Goal: Transaction & Acquisition: Purchase product/service

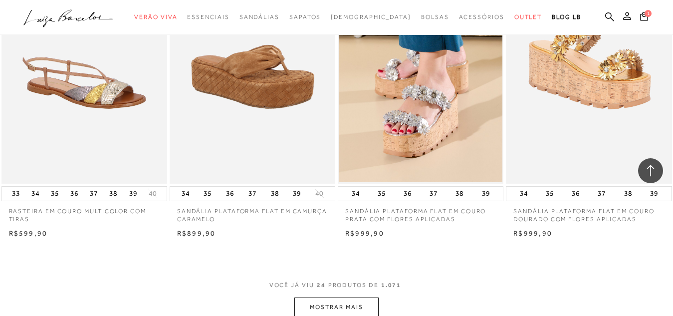
scroll to position [1747, 0]
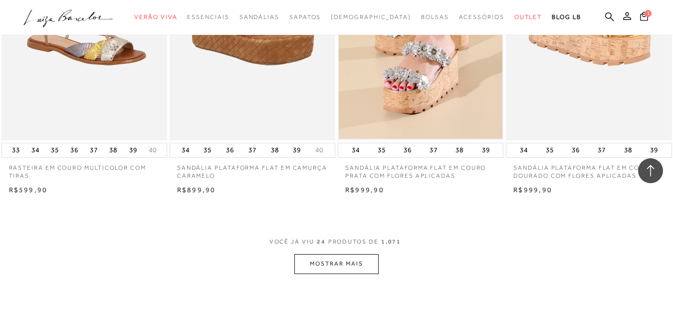
click at [333, 266] on button "MOSTRAR MAIS" at bounding box center [337, 263] width 84 height 19
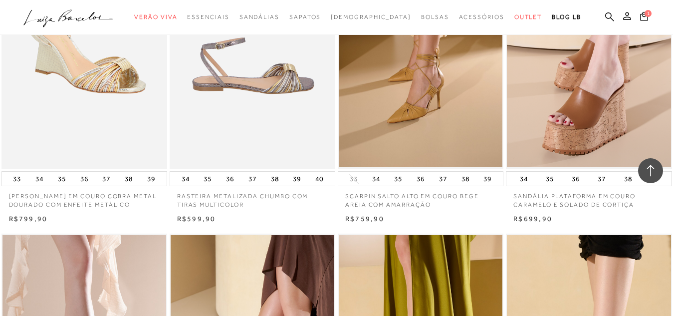
scroll to position [0, 0]
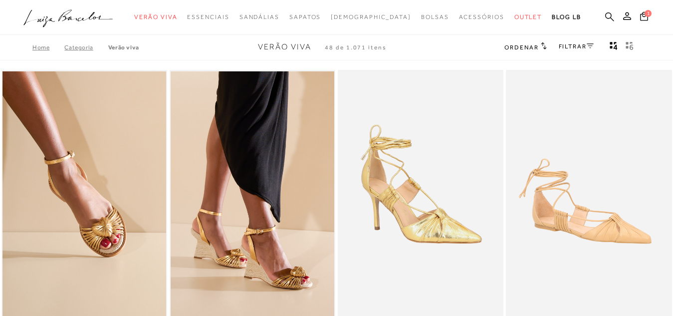
click at [606, 17] on icon at bounding box center [610, 16] width 9 height 9
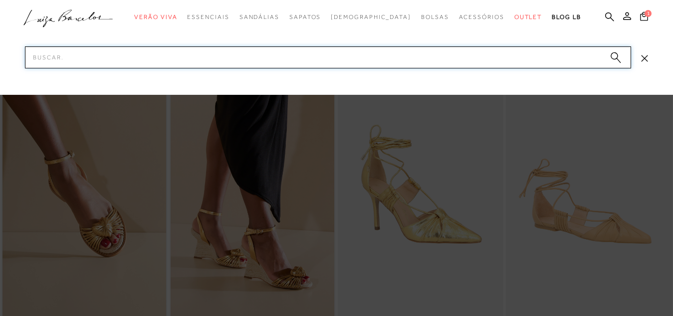
click at [296, 57] on input "Pesquisar" at bounding box center [328, 57] width 607 height 22
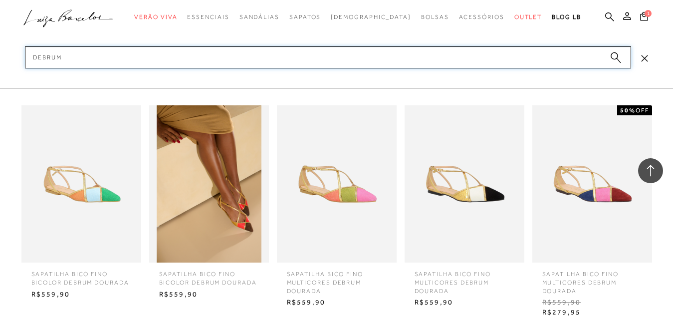
scroll to position [2754, 0]
type input "debrum"
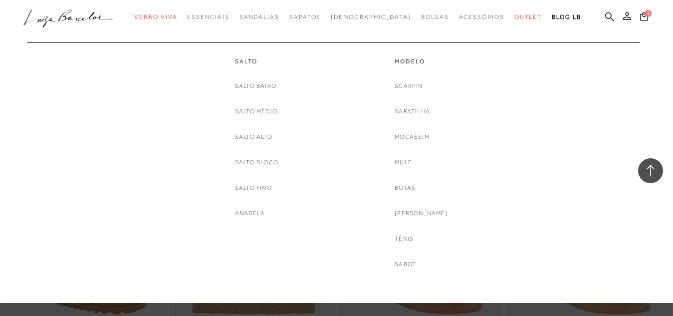
click at [270, 112] on link "Salto Médio" at bounding box center [256, 111] width 42 height 10
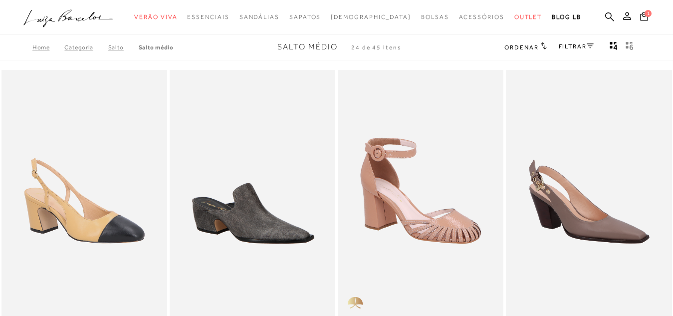
click at [645, 14] on span "1" at bounding box center [648, 13] width 7 height 7
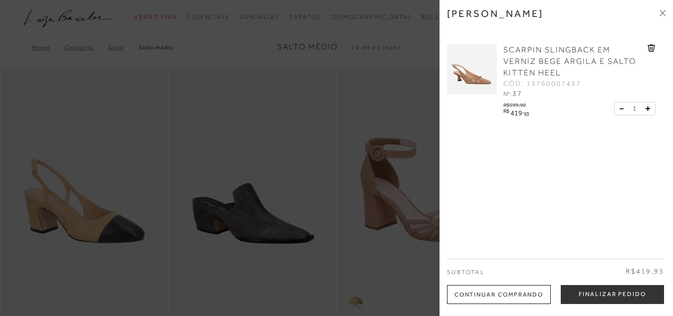
click at [374, 21] on div at bounding box center [336, 158] width 673 height 316
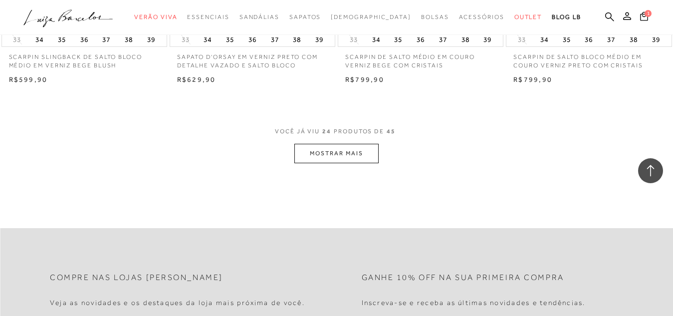
scroll to position [1897, 0]
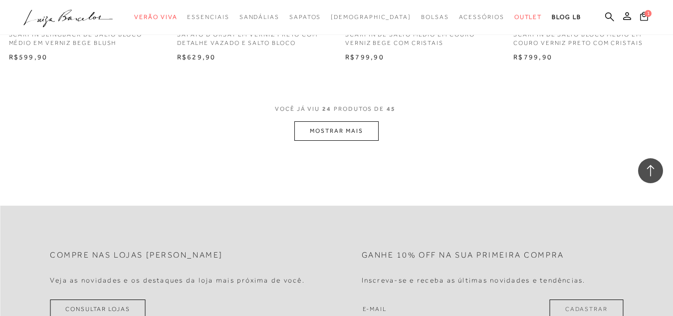
click at [320, 131] on button "MOSTRAR MAIS" at bounding box center [337, 130] width 84 height 19
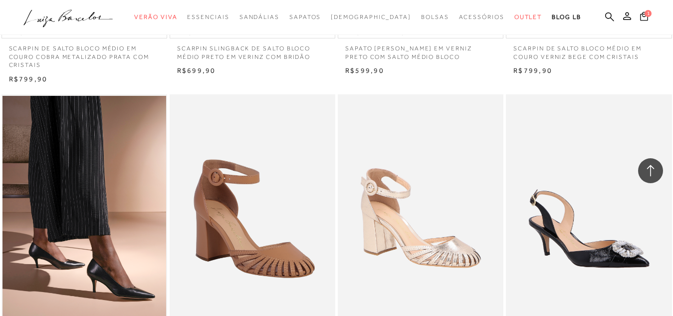
scroll to position [2296, 0]
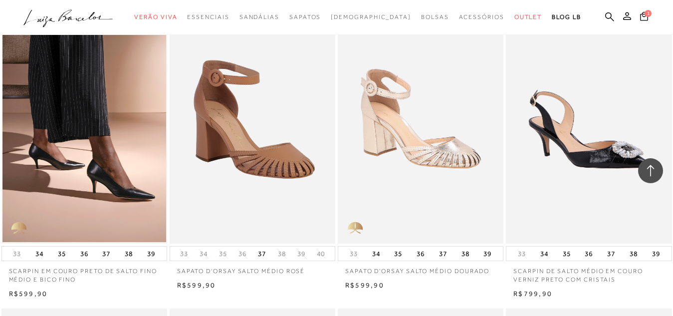
click at [606, 19] on icon at bounding box center [610, 16] width 9 height 9
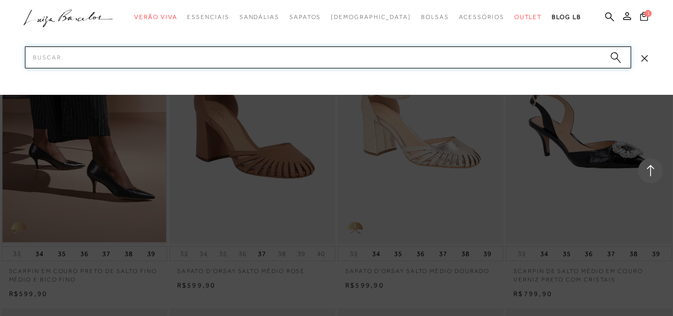
drag, startPoint x: 284, startPoint y: 59, endPoint x: 267, endPoint y: 57, distance: 17.6
click at [284, 57] on input "Pesquisar" at bounding box center [328, 57] width 607 height 22
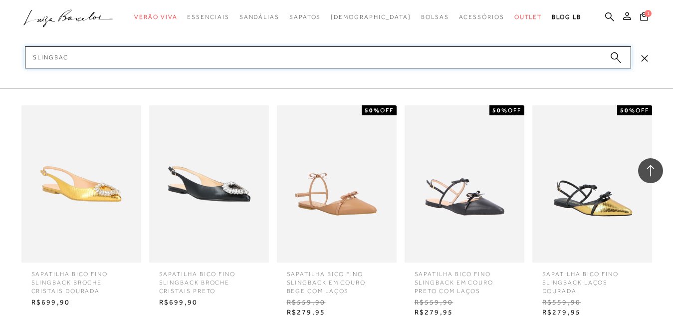
type input "slingback"
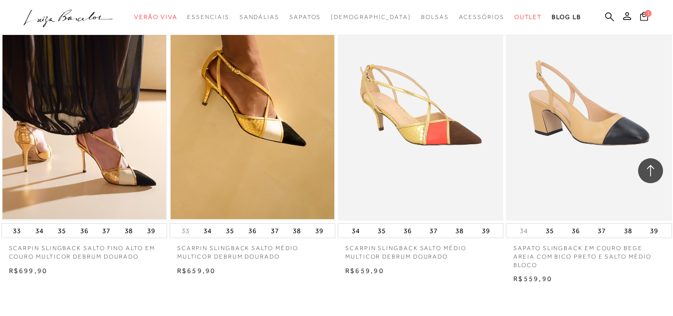
scroll to position [749, 0]
click at [259, 152] on img at bounding box center [253, 96] width 164 height 246
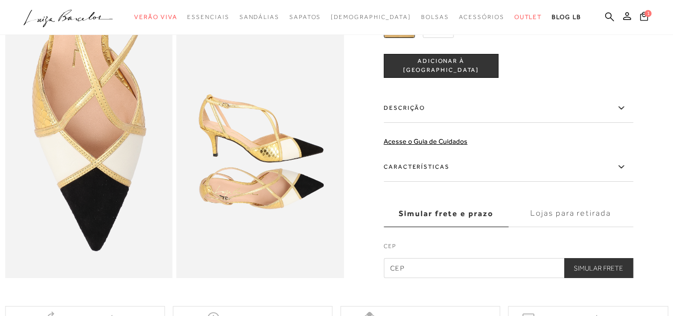
scroll to position [300, 0]
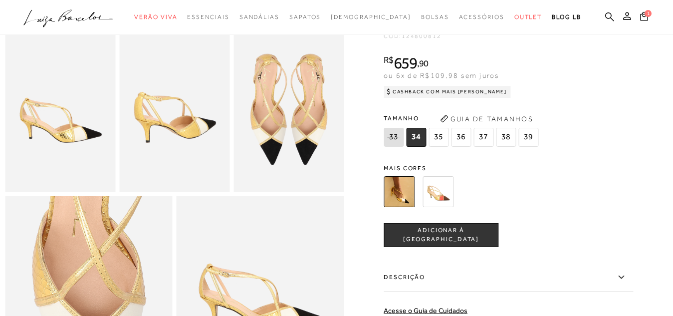
click at [490, 147] on span "37" at bounding box center [484, 137] width 20 height 19
click at [460, 244] on span "ADICIONAR À [GEOGRAPHIC_DATA]" at bounding box center [441, 235] width 114 height 17
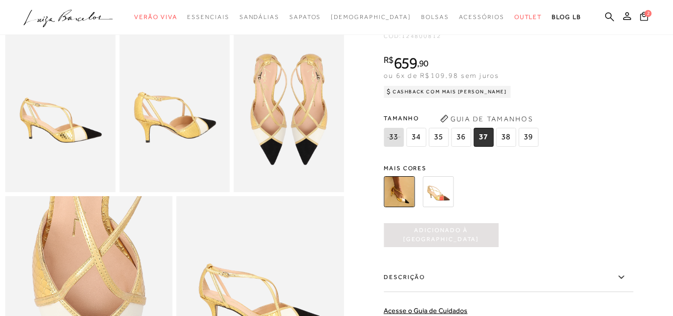
scroll to position [0, 0]
click at [640, 17] on icon at bounding box center [644, 15] width 9 height 11
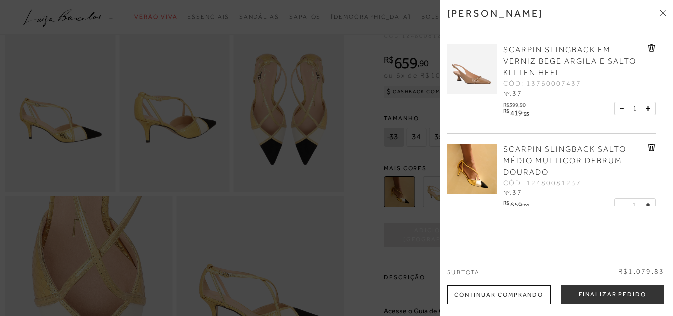
scroll to position [21, 0]
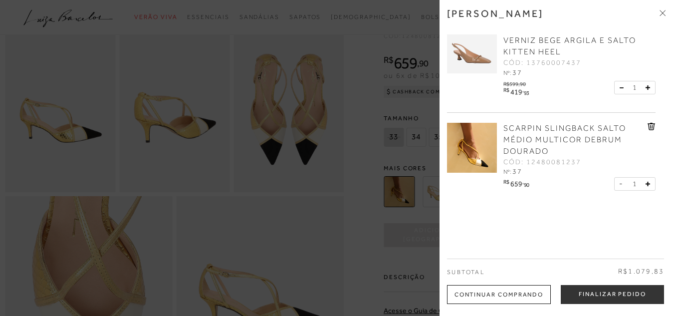
click at [317, 17] on div at bounding box center [336, 158] width 673 height 316
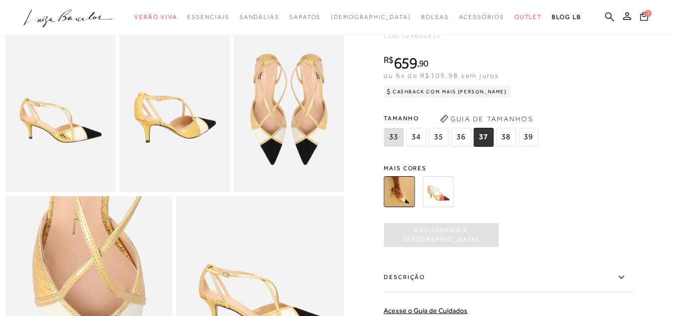
click at [82, 17] on icon ".a{fill-rule:evenodd;}" at bounding box center [68, 18] width 90 height 21
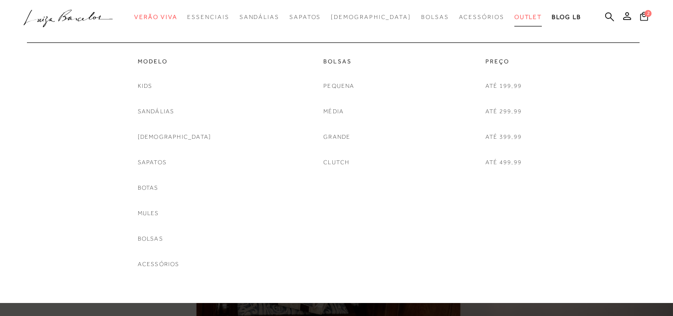
click at [515, 17] on span "Outlet" at bounding box center [529, 16] width 28 height 7
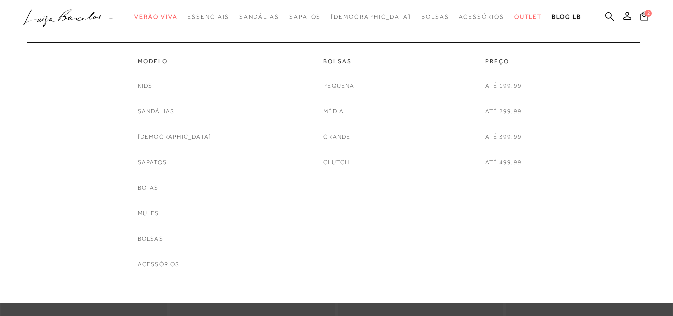
click at [343, 86] on link "Pequena" at bounding box center [338, 86] width 31 height 10
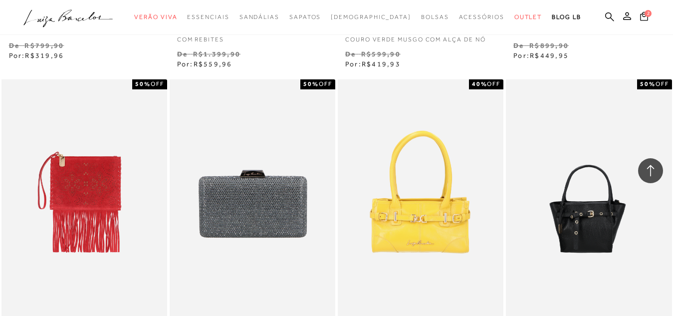
scroll to position [1298, 0]
